Goal: Navigation & Orientation: Find specific page/section

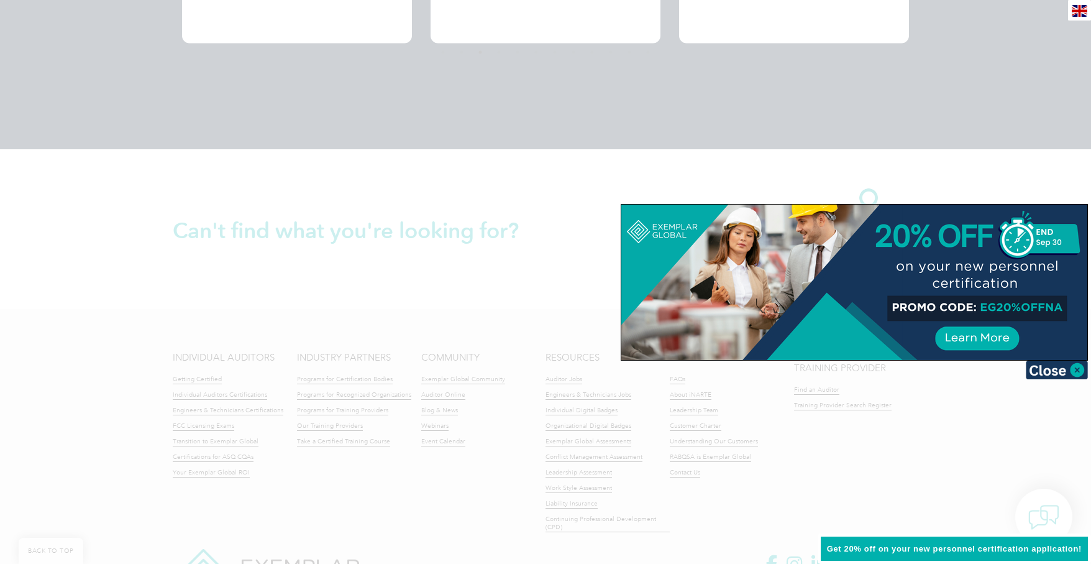
scroll to position [2779, 0]
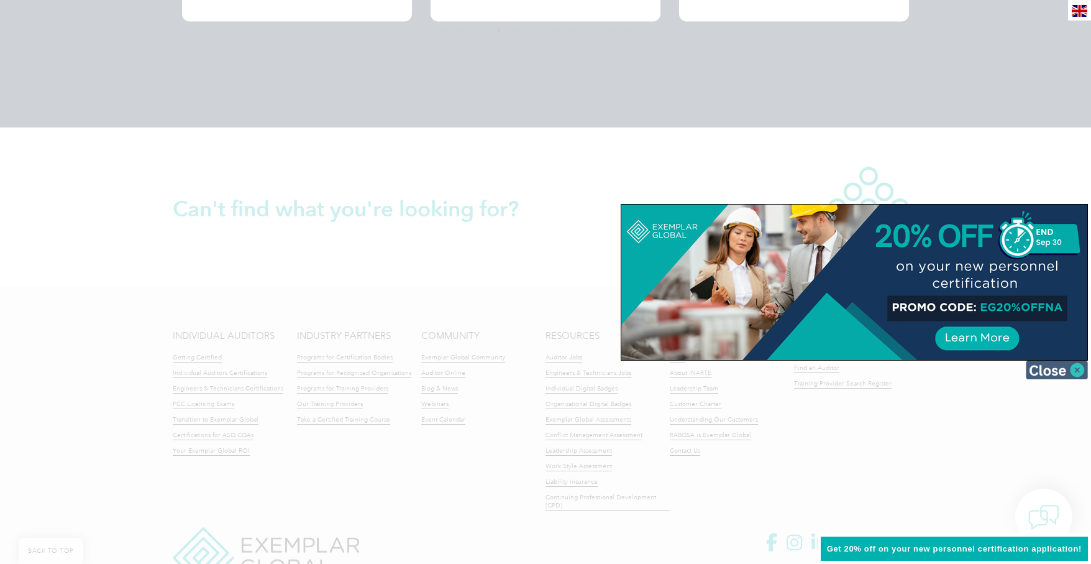
click at [1078, 370] on img at bounding box center [1057, 369] width 62 height 19
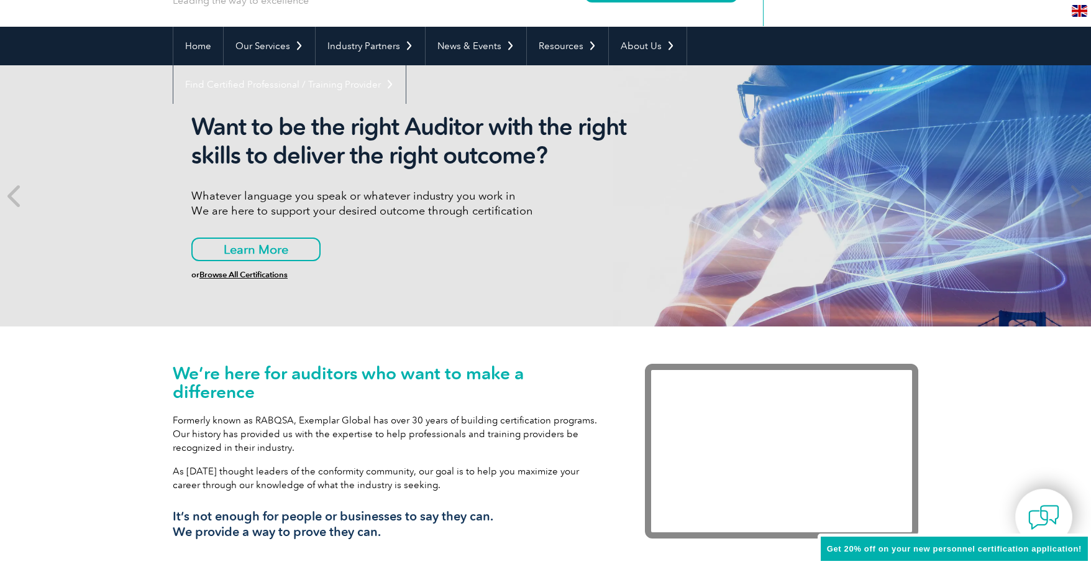
scroll to position [0, 0]
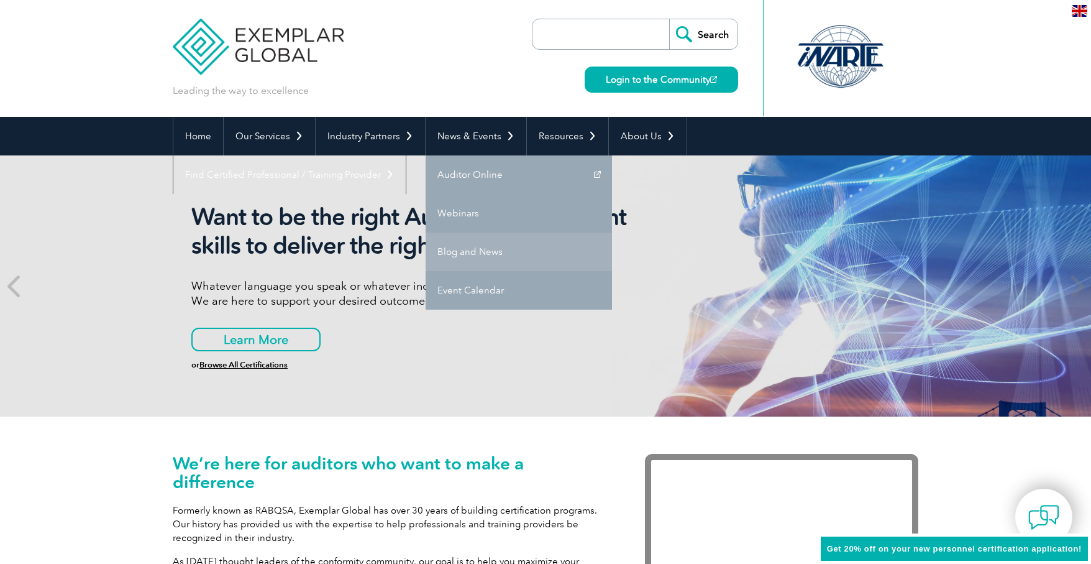
click at [462, 249] on link "Blog and News" at bounding box center [519, 251] width 186 height 39
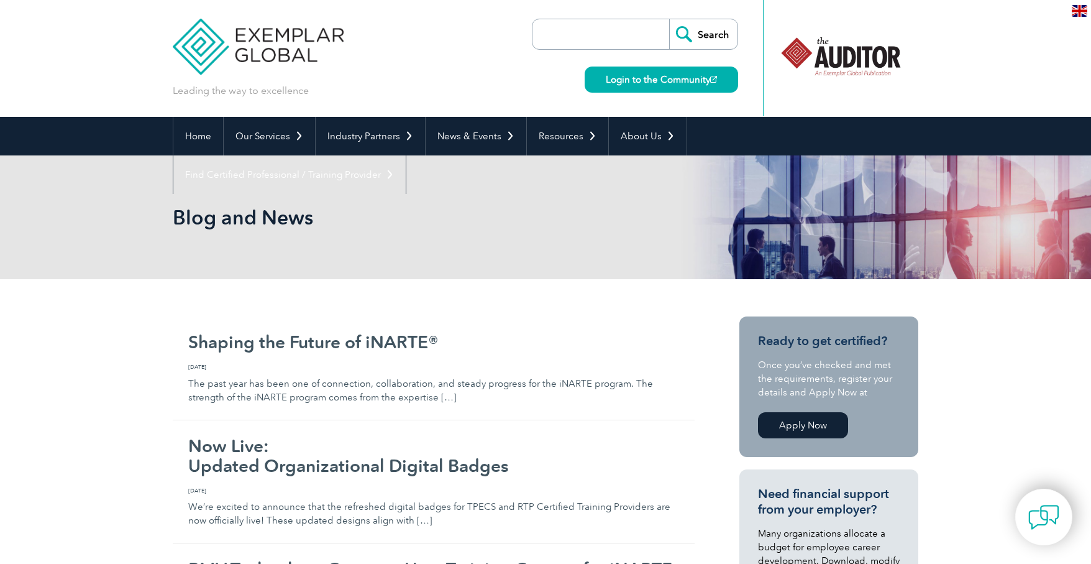
click at [275, 56] on img at bounding box center [258, 37] width 171 height 75
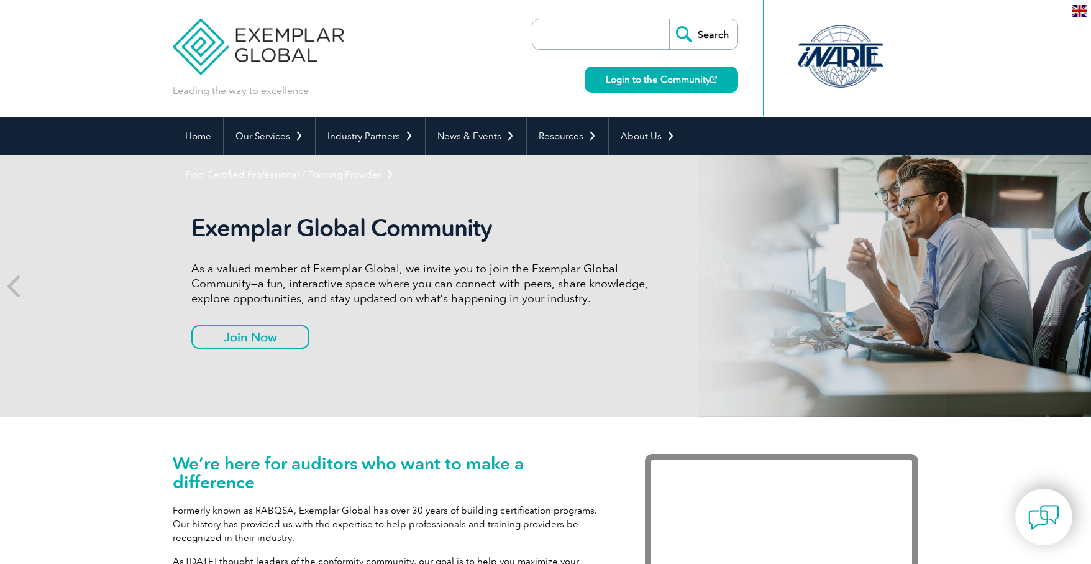
click at [1082, 12] on img at bounding box center [1080, 11] width 16 height 12
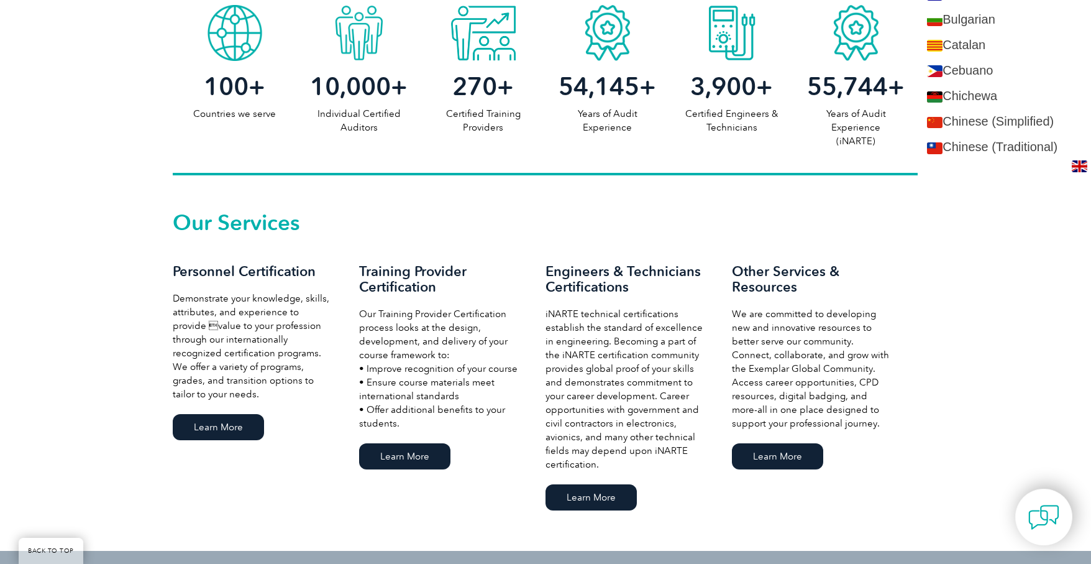
scroll to position [311, 0]
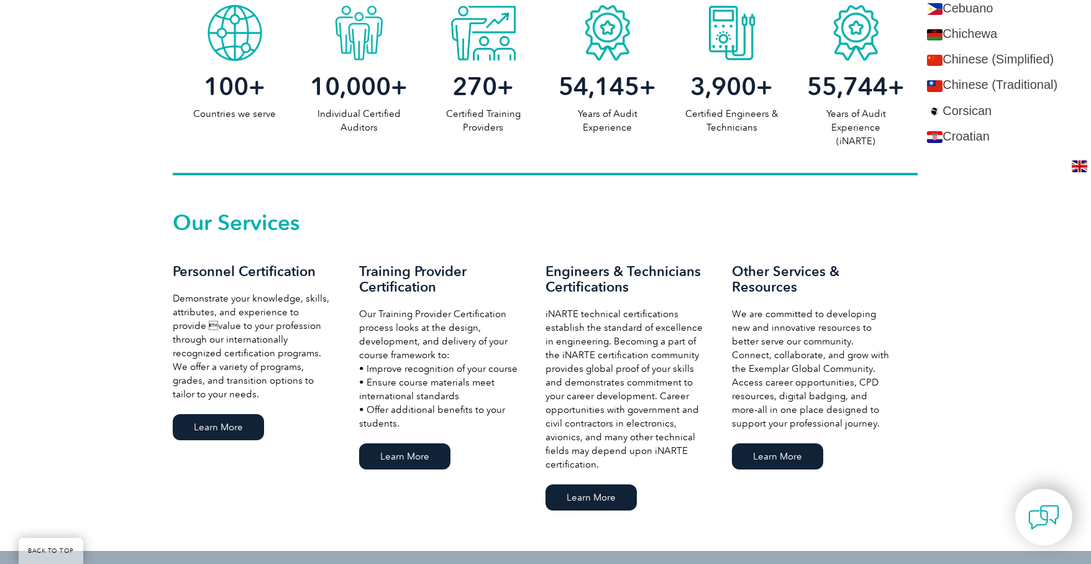
click at [1078, 165] on img at bounding box center [1080, 166] width 16 height 12
